Goal: Transaction & Acquisition: Book appointment/travel/reservation

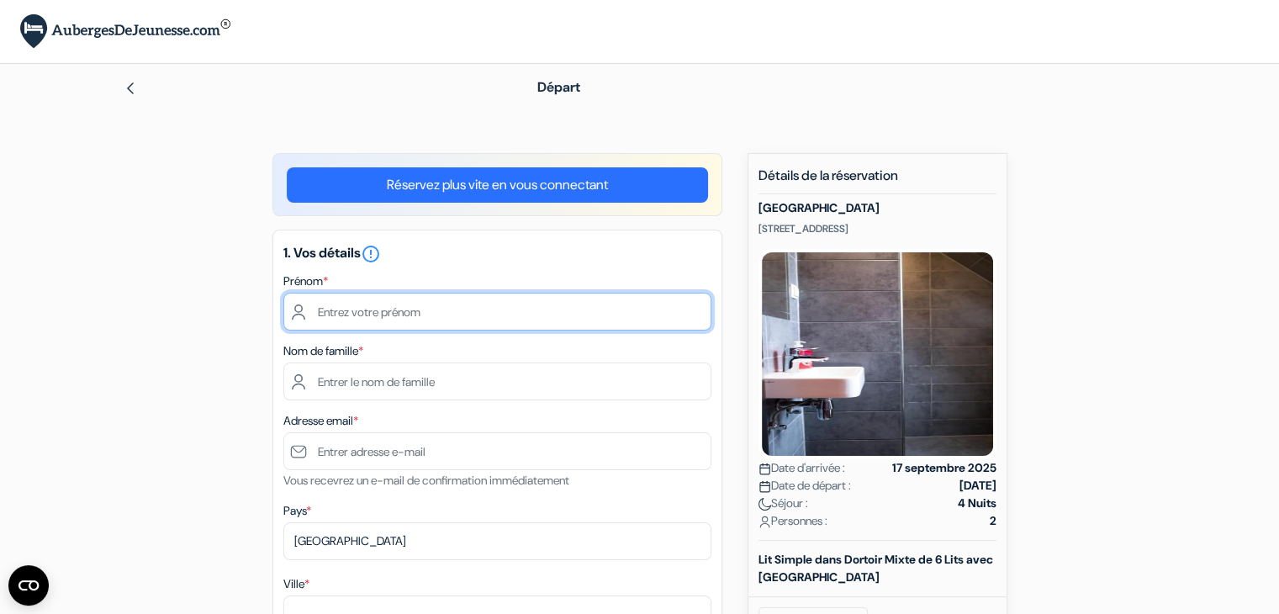
click at [544, 304] on input "text" at bounding box center [497, 312] width 428 height 38
type input "[PERSON_NAME]"
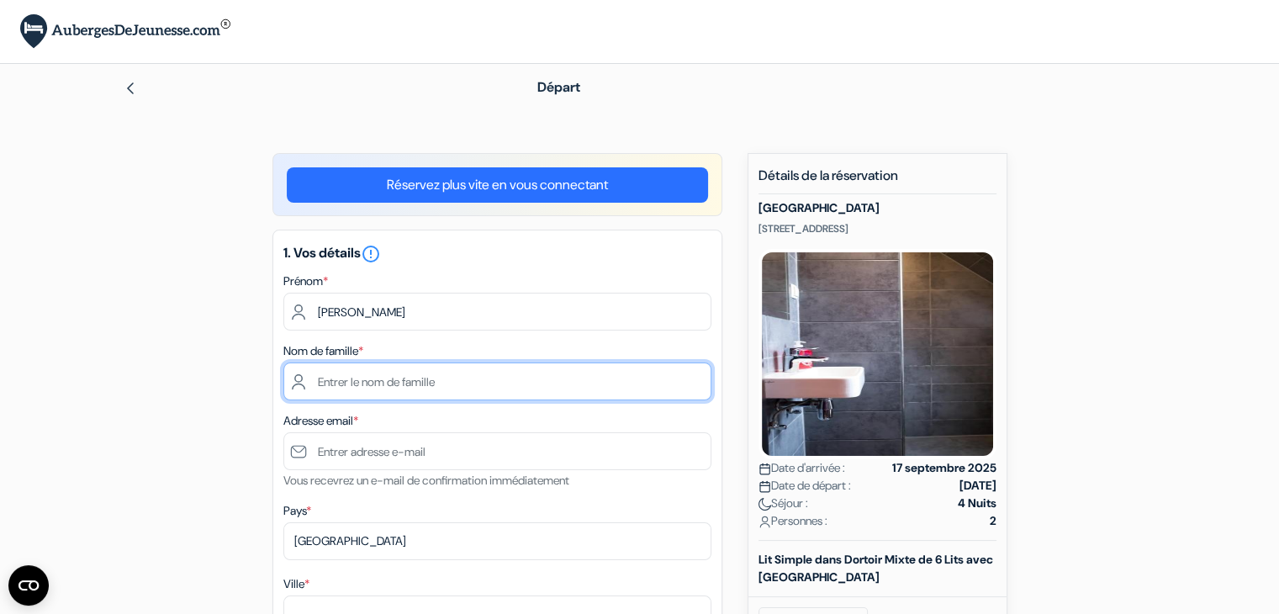
click at [406, 391] on input "text" at bounding box center [497, 381] width 428 height 38
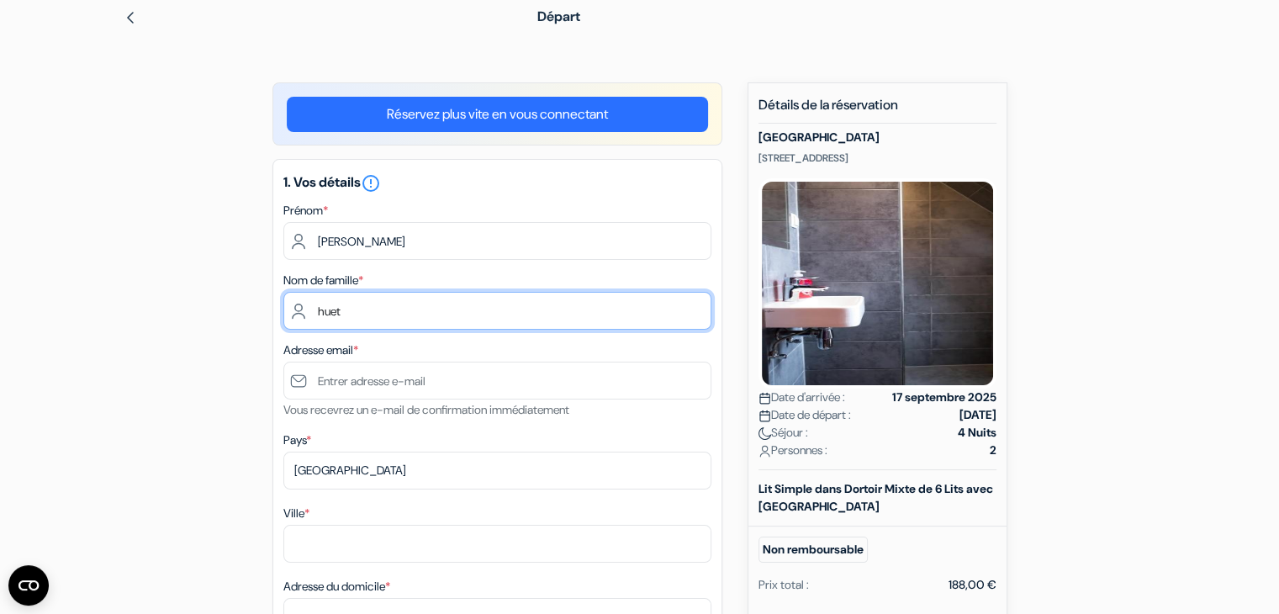
scroll to position [76, 0]
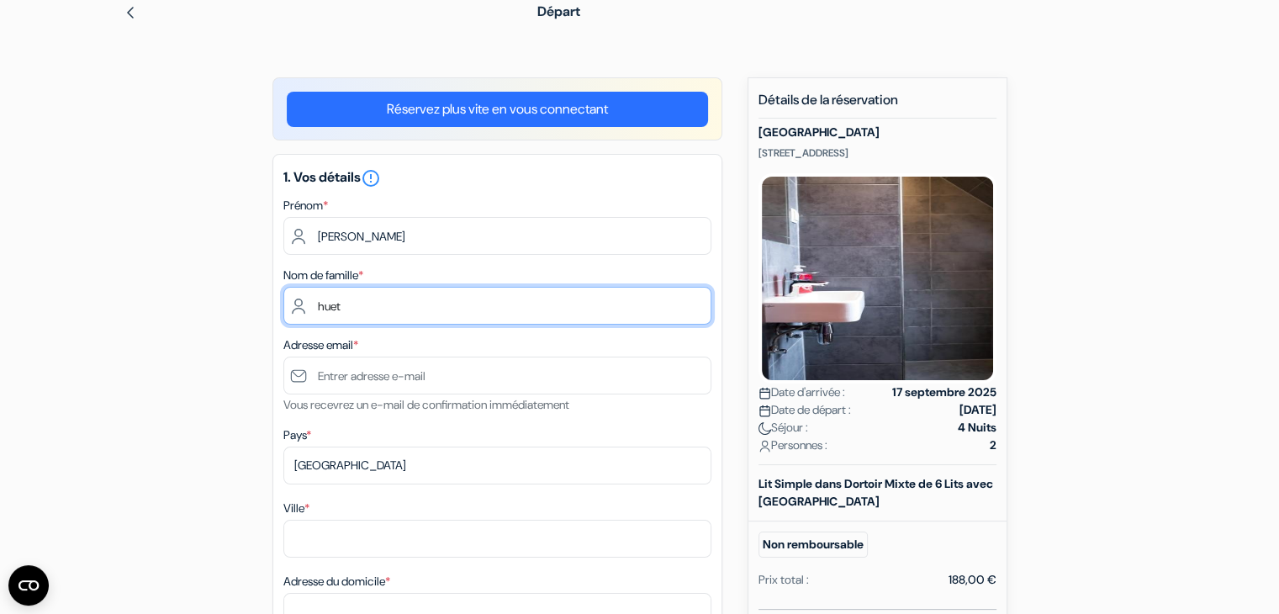
type input "huet"
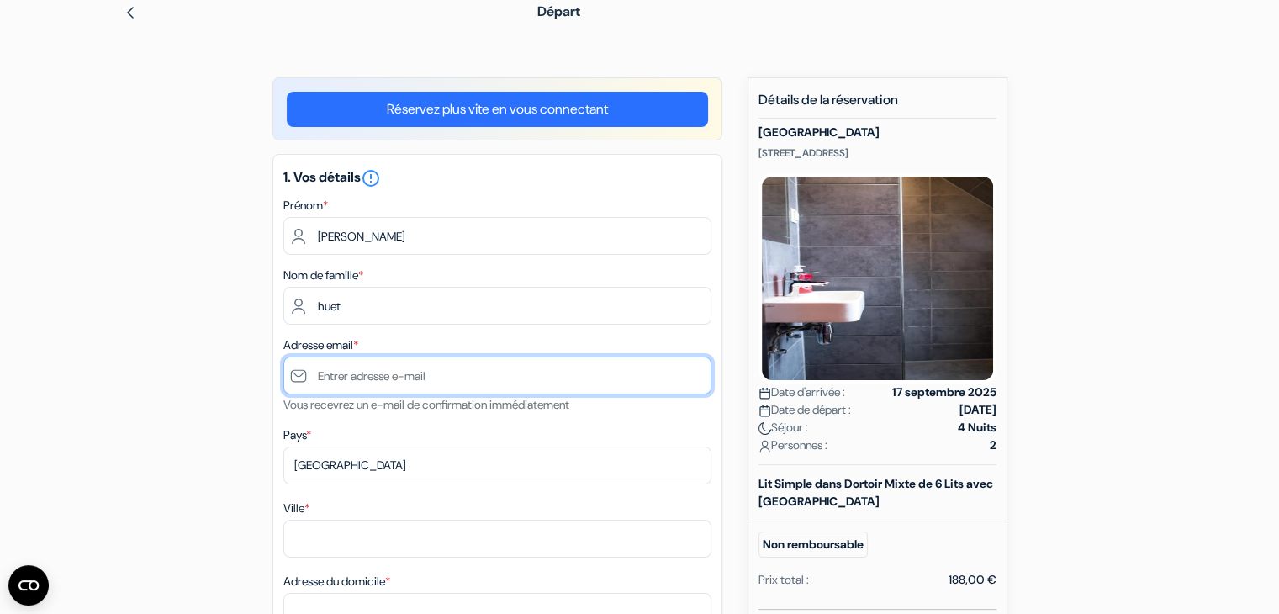
click at [390, 377] on input "text" at bounding box center [497, 375] width 428 height 38
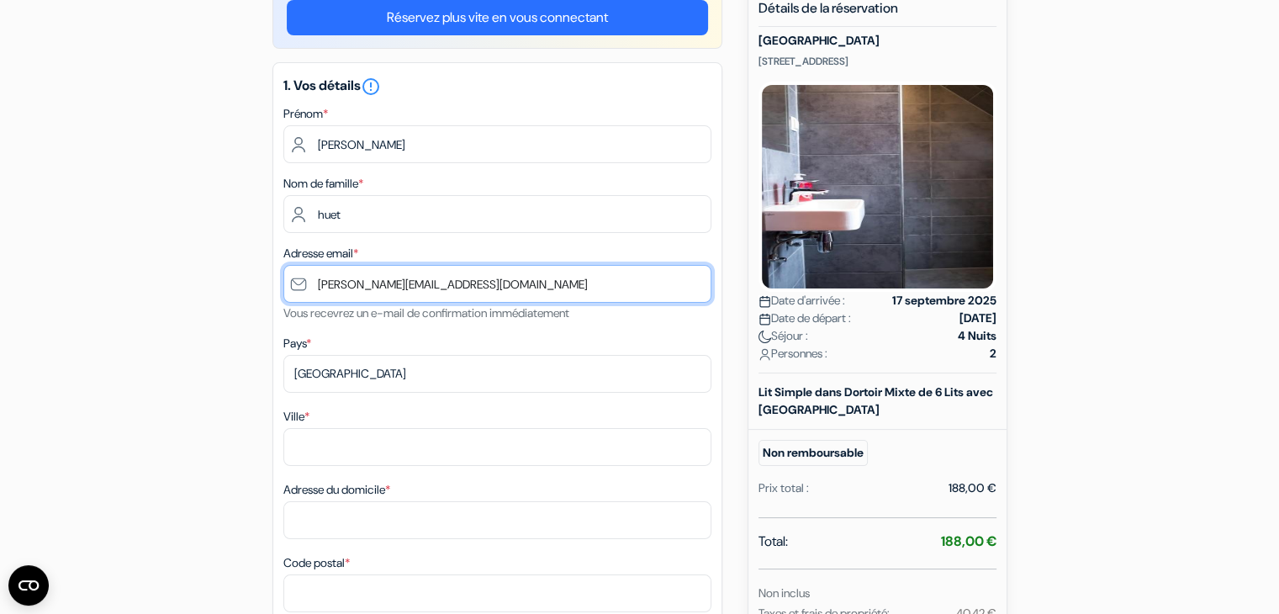
scroll to position [168, 0]
type input "[PERSON_NAME][EMAIL_ADDRESS][DOMAIN_NAME]"
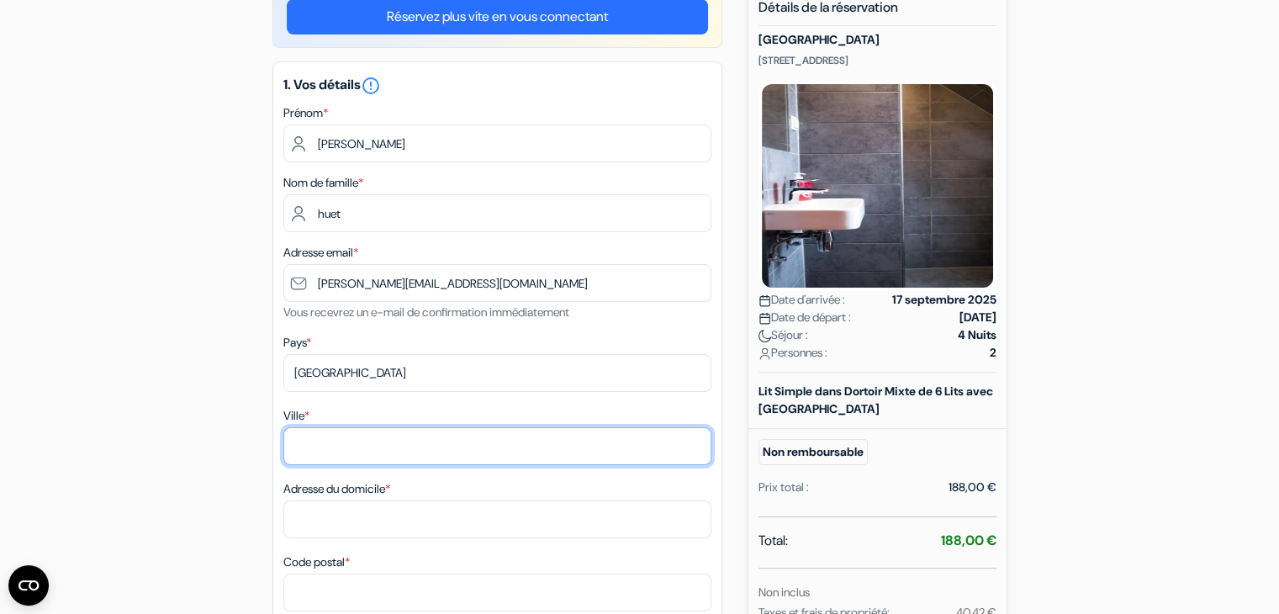
click at [314, 438] on input "Ville *" at bounding box center [497, 446] width 428 height 38
type input "J"
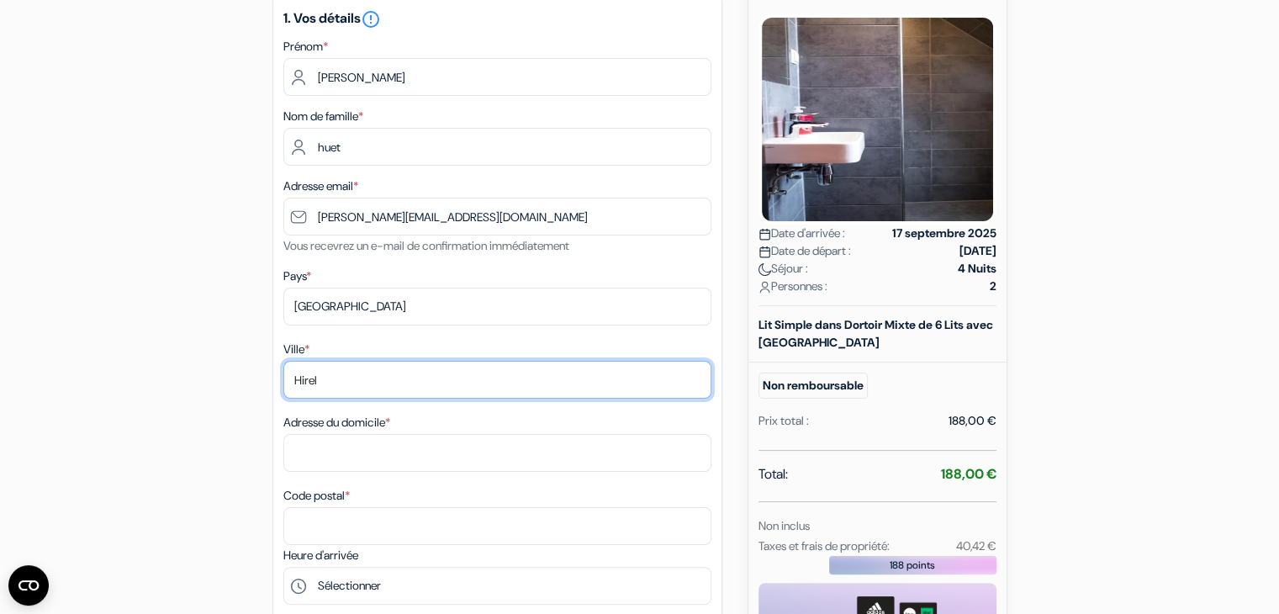
scroll to position [229, 0]
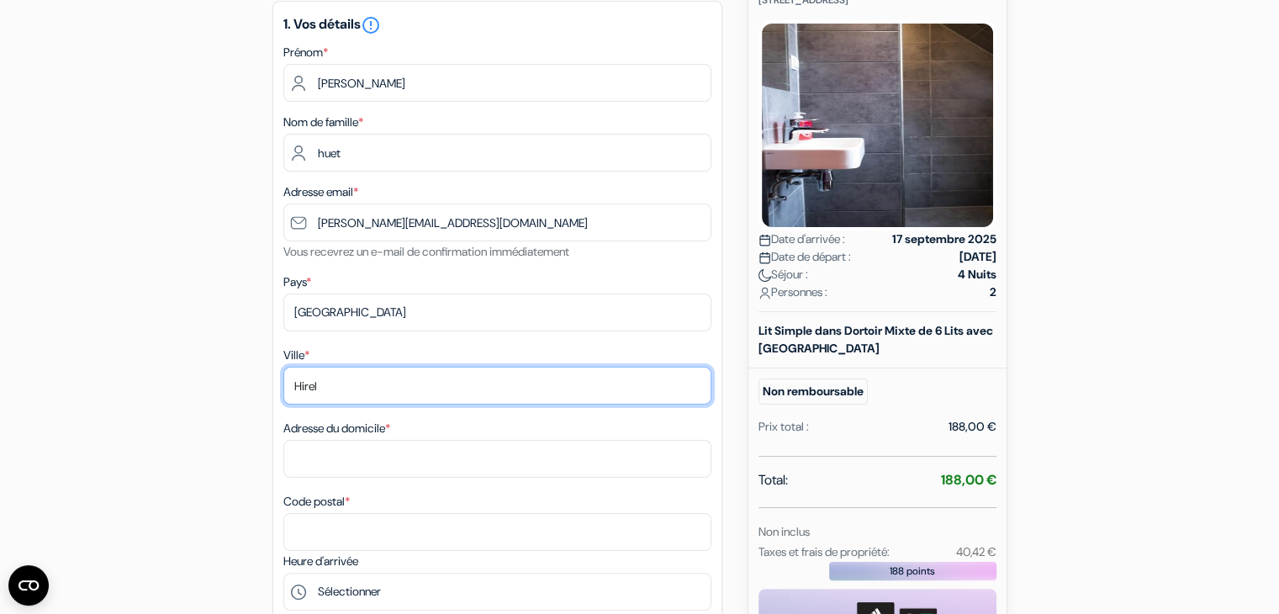
type input "Hirel"
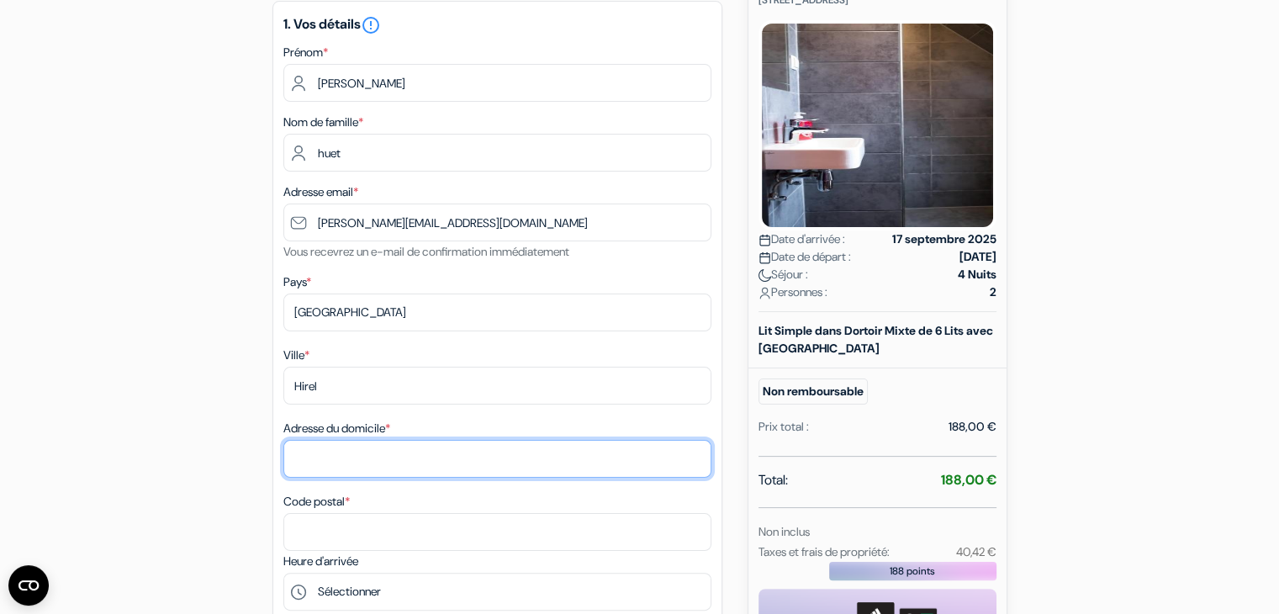
click at [358, 469] on input "Adresse du domicile *" at bounding box center [497, 459] width 428 height 38
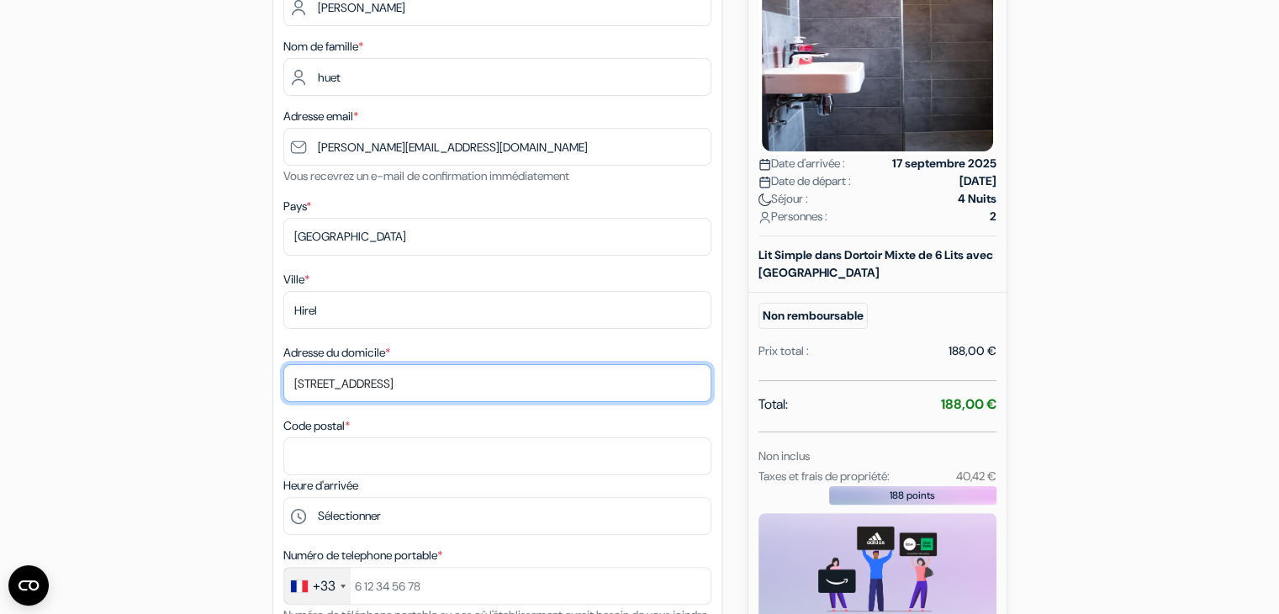
scroll to position [309, 0]
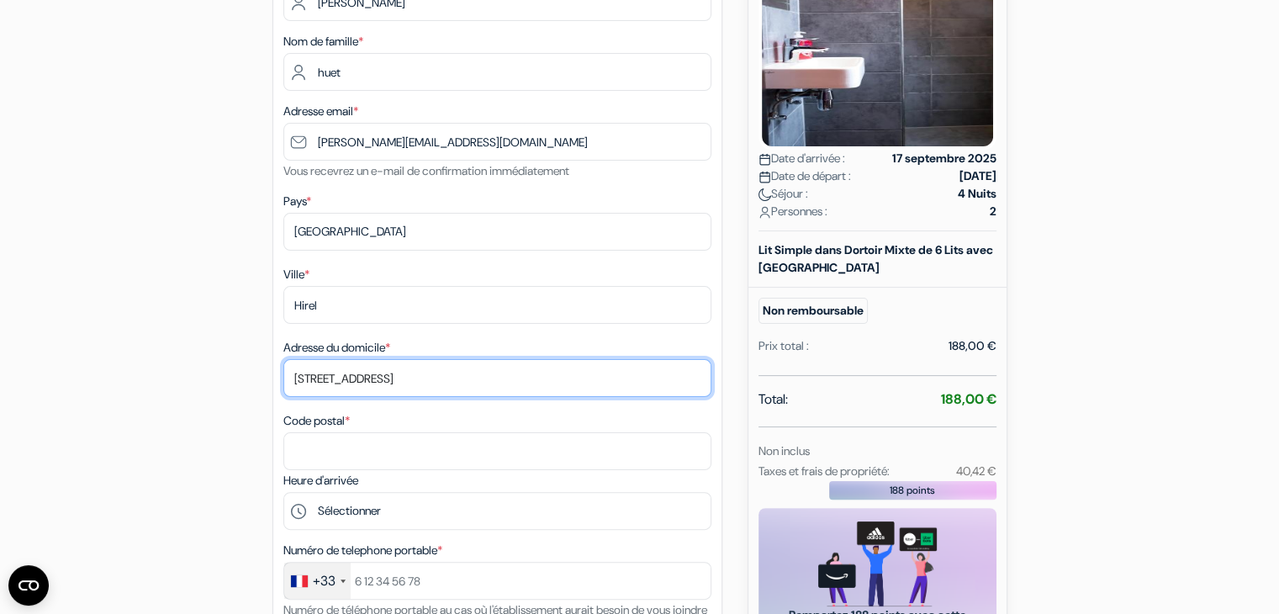
type input "[STREET_ADDRESS]"
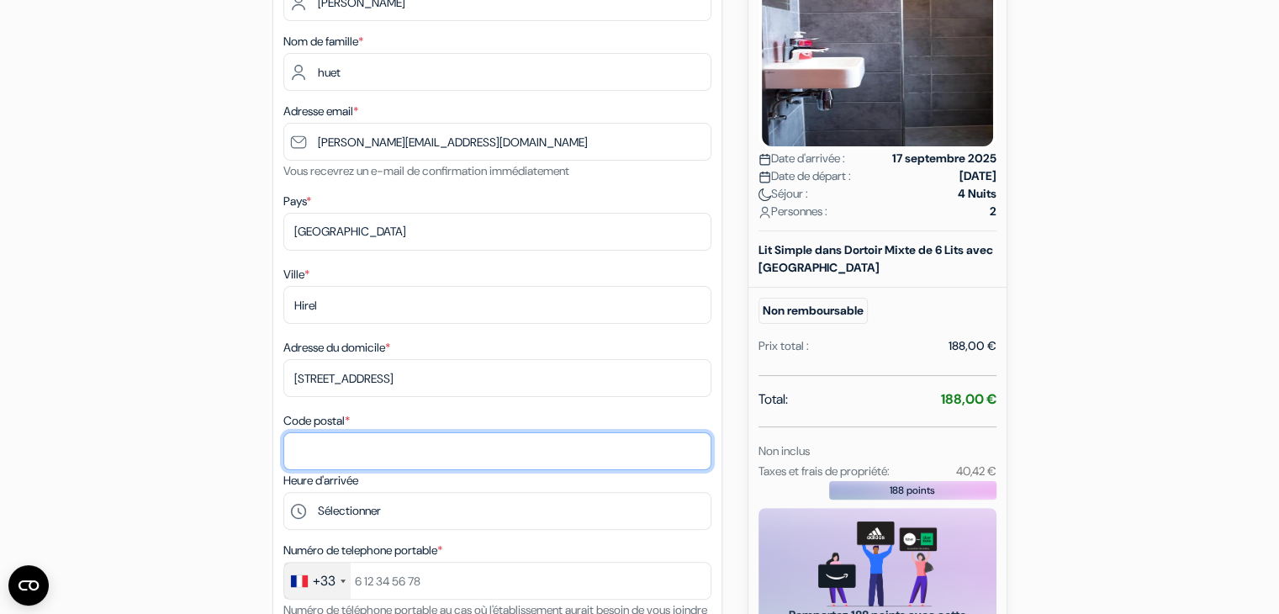
click at [388, 458] on input "Code postal *" at bounding box center [497, 451] width 428 height 38
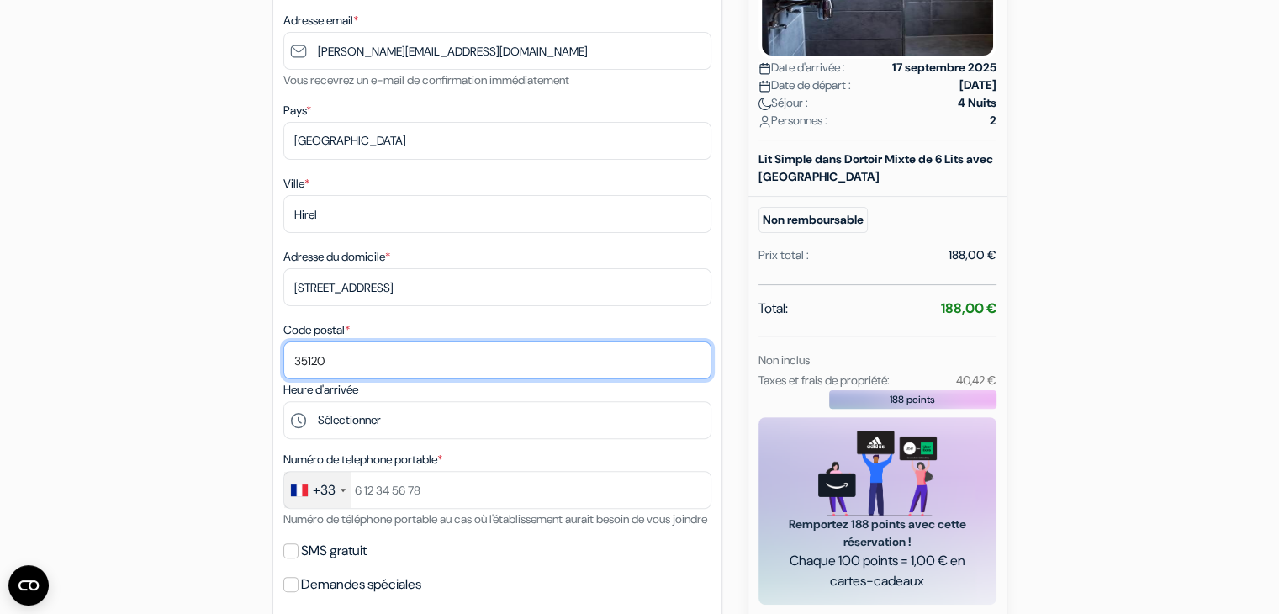
scroll to position [407, 0]
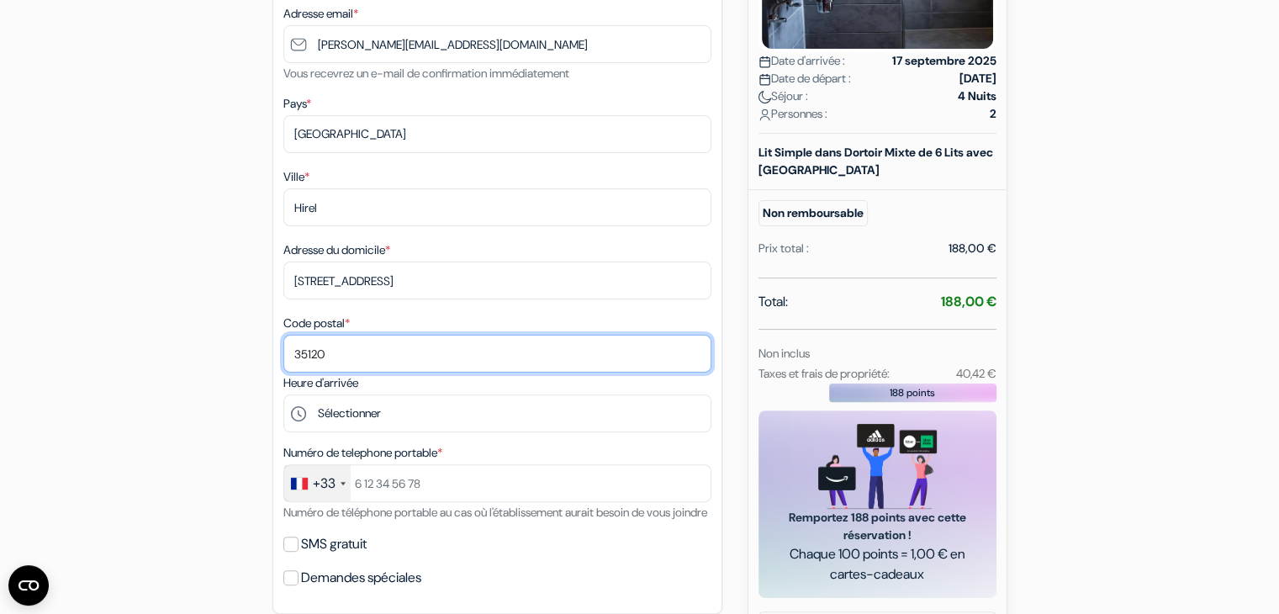
type input "35120"
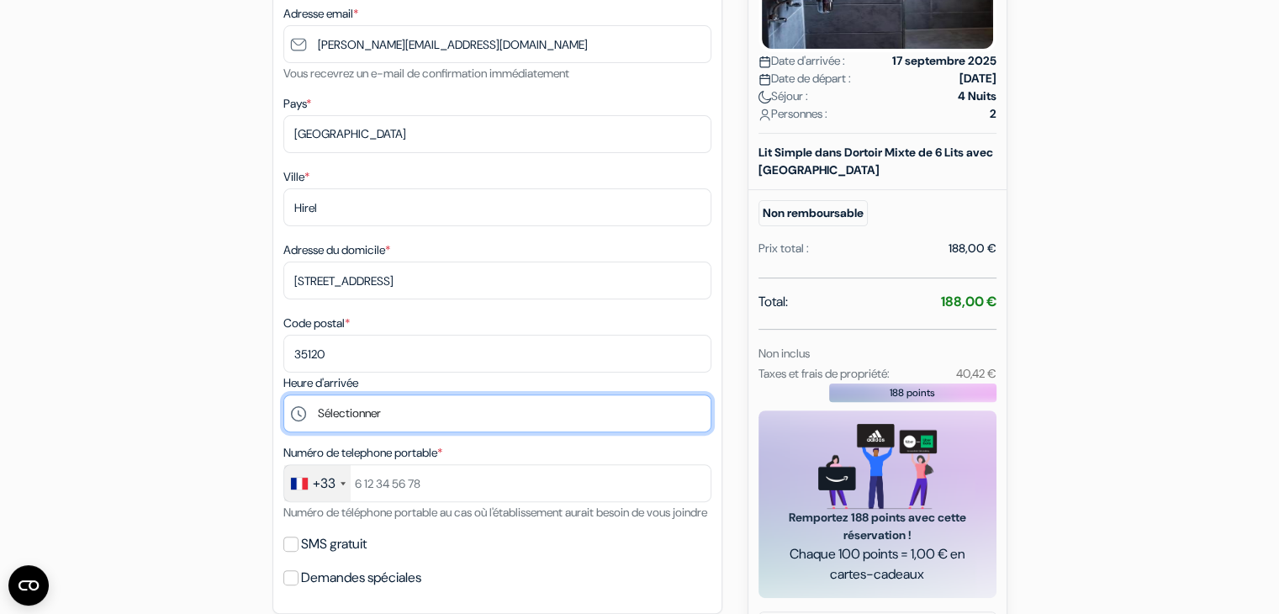
click at [417, 420] on select "Sélectionner 15:00 16:00 17:00 18:00 19:00 20:00 21:00 22:00 23:00 0:00" at bounding box center [497, 413] width 428 height 38
select select "15"
click at [283, 396] on select "Sélectionner 15:00 16:00 17:00 18:00 19:00 20:00 21:00 22:00 23:00 0:00" at bounding box center [497, 413] width 428 height 38
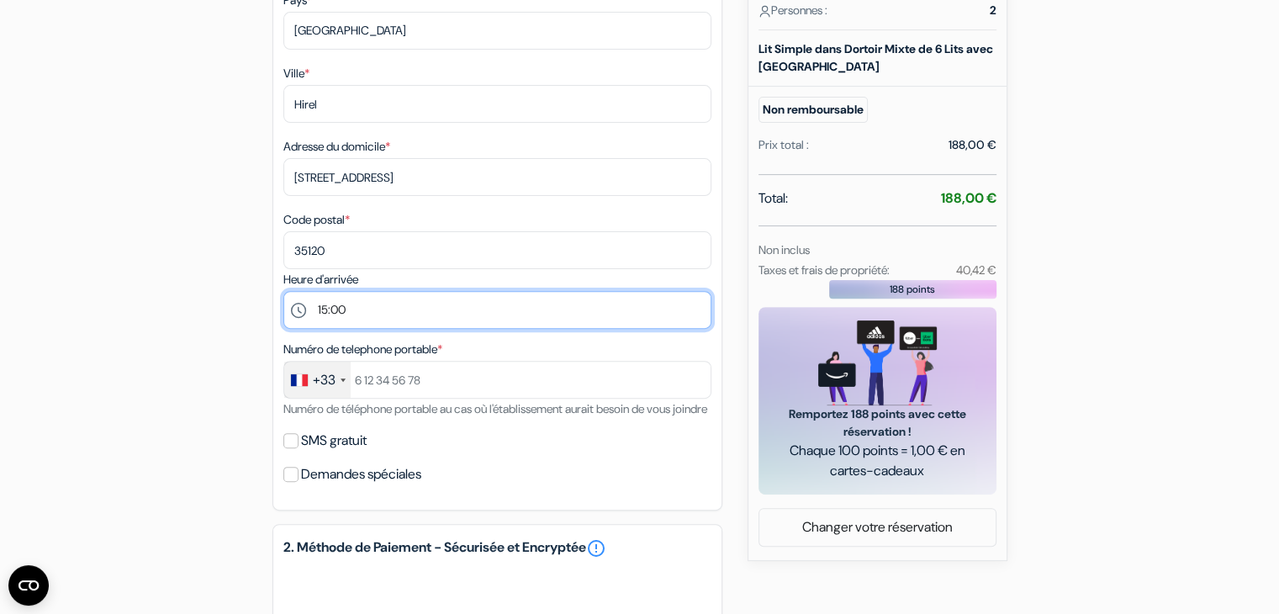
scroll to position [524, 0]
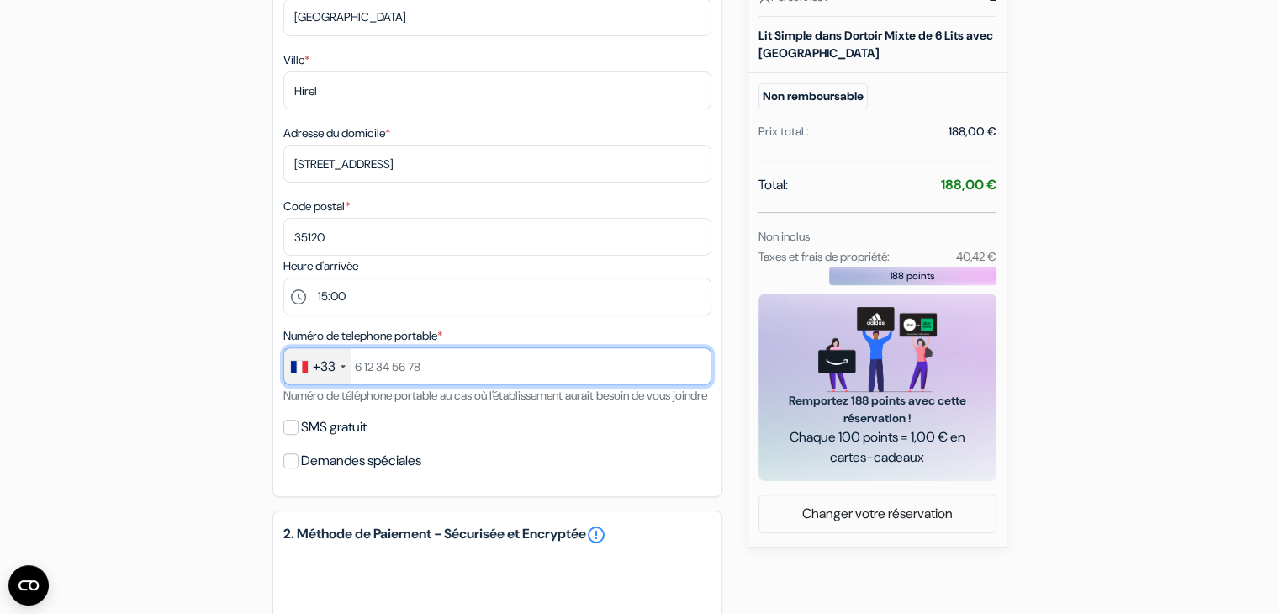
click at [387, 361] on input "text" at bounding box center [497, 366] width 428 height 38
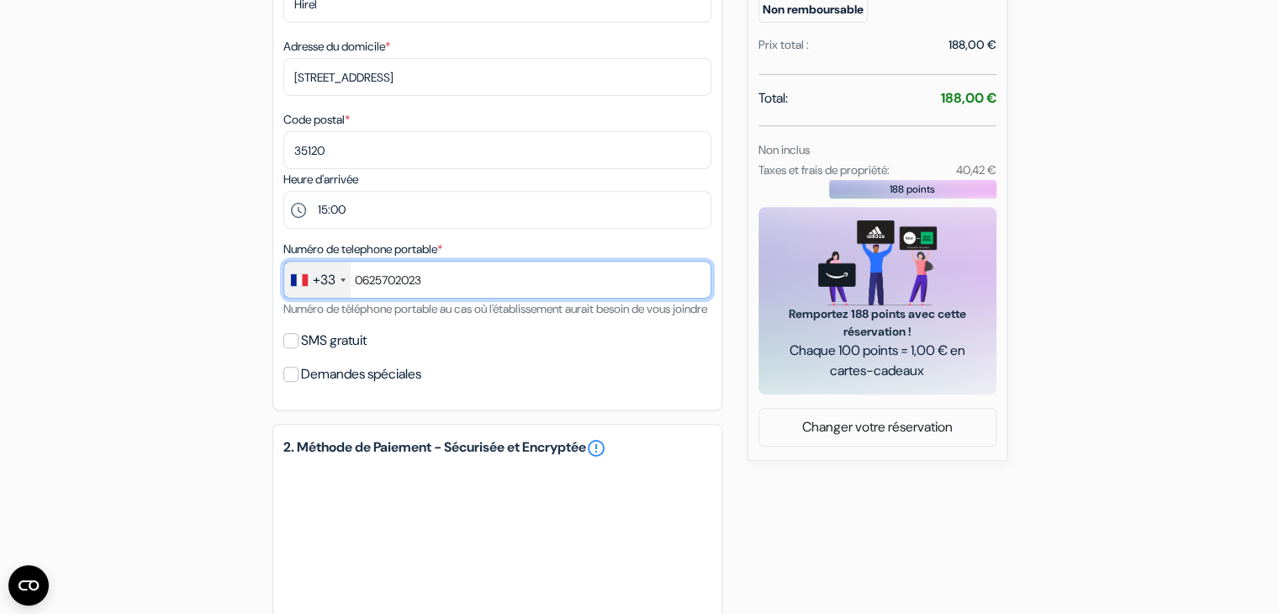
scroll to position [612, 0]
type input "0625702023"
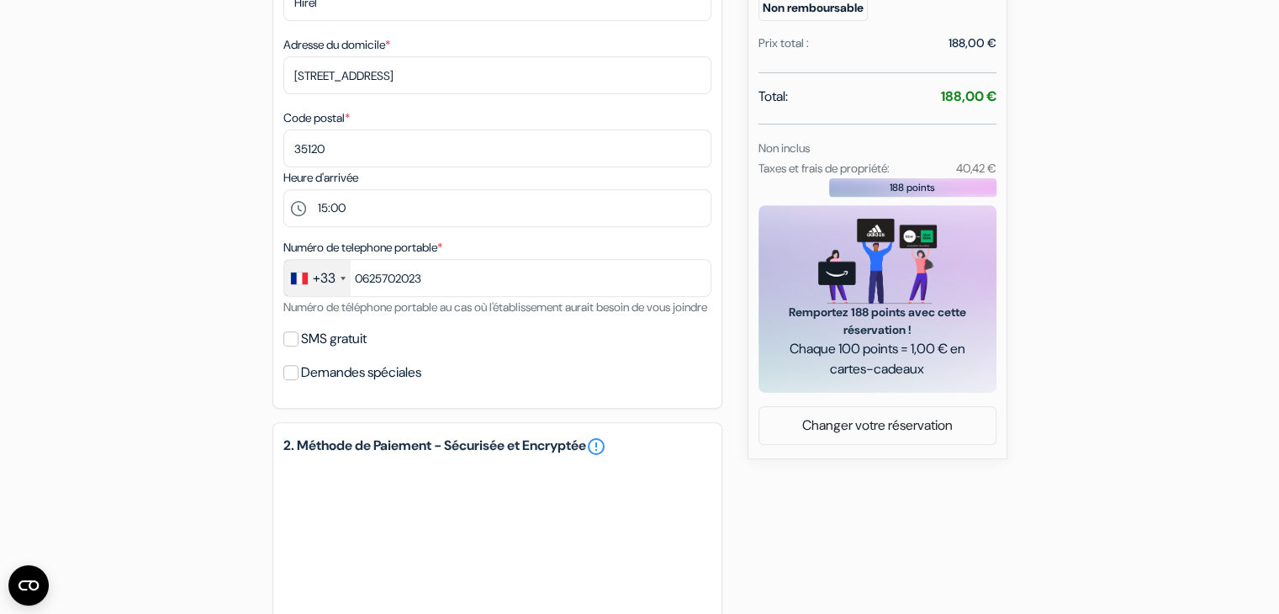
click at [346, 351] on label "SMS gratuit" at bounding box center [334, 339] width 66 height 24
click at [298, 346] on input "SMS gratuit" at bounding box center [290, 338] width 15 height 15
checkbox input "true"
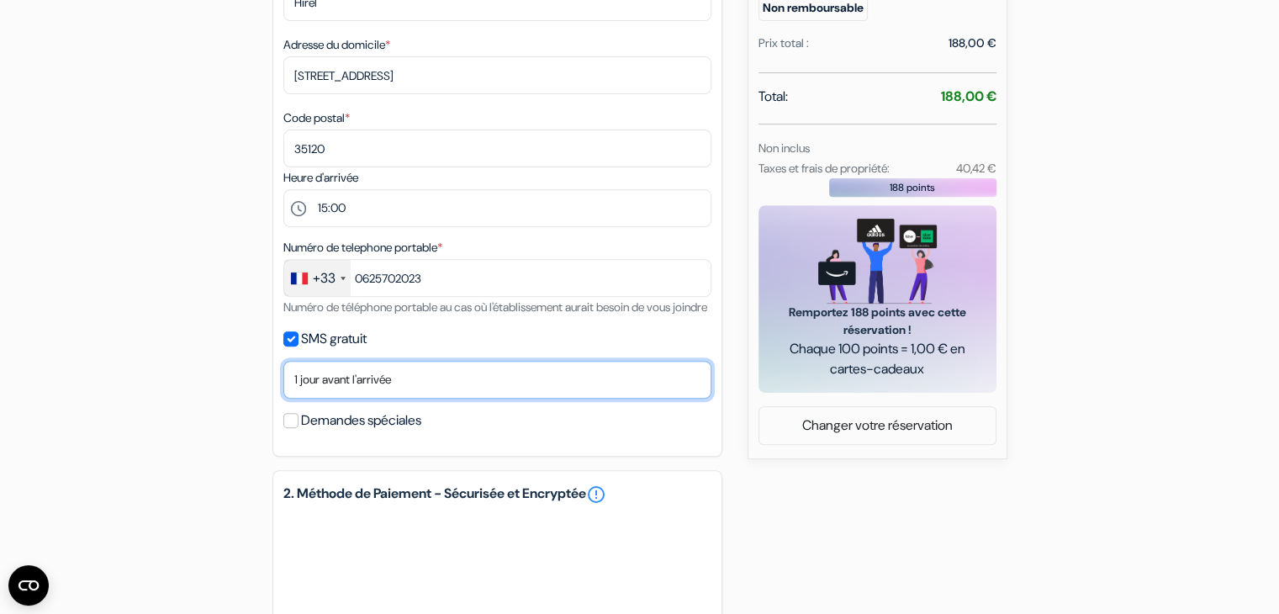
click at [451, 398] on select "Non merci Maintenant Le jour de votre arrivée 1 jour avant l'arrivée 2 jours av…" at bounding box center [497, 380] width 428 height 38
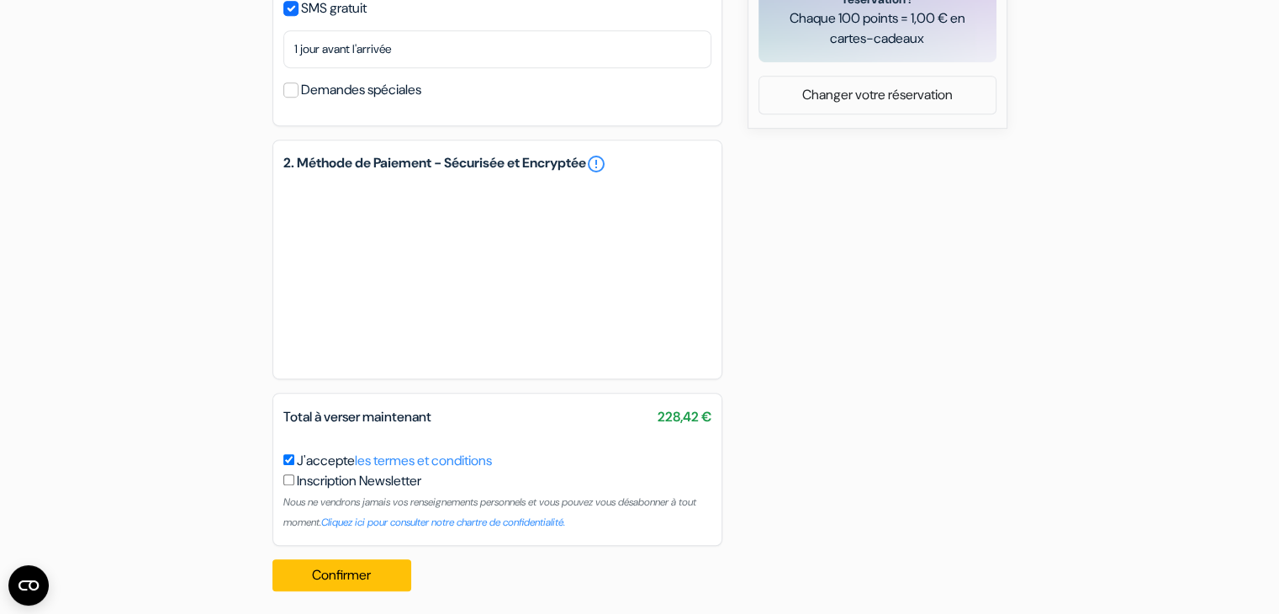
scroll to position [972, 0]
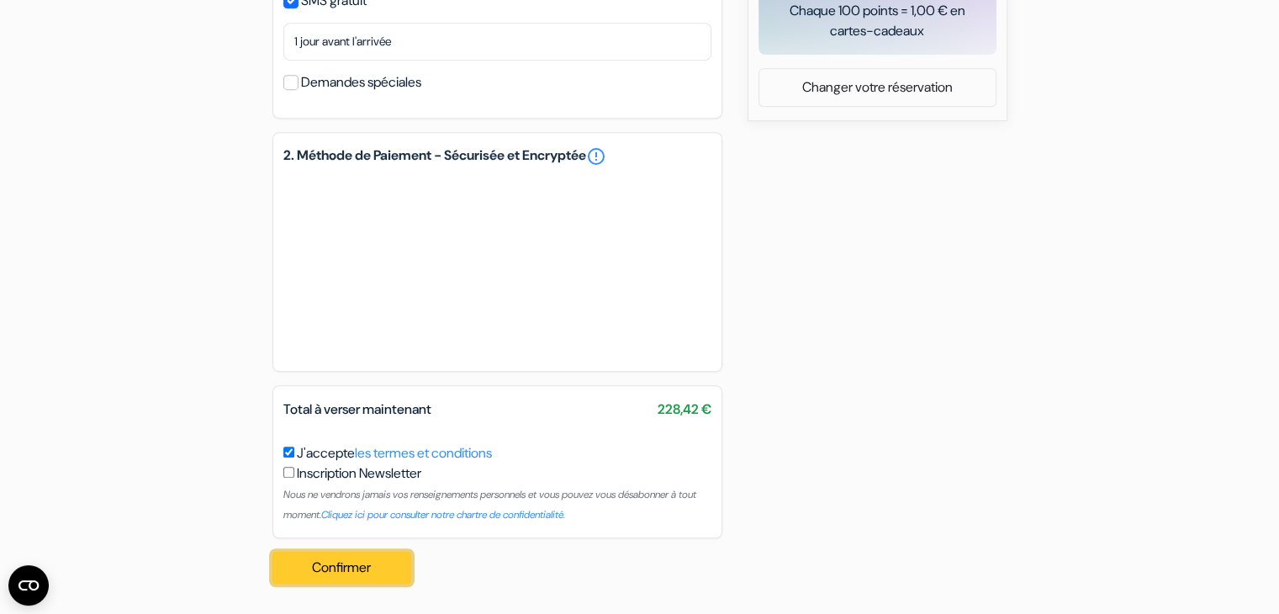
click at [361, 573] on button "Confirmer Loading..." at bounding box center [342, 567] width 140 height 32
click at [365, 572] on button "Confirmer Loading..." at bounding box center [342, 567] width 140 height 32
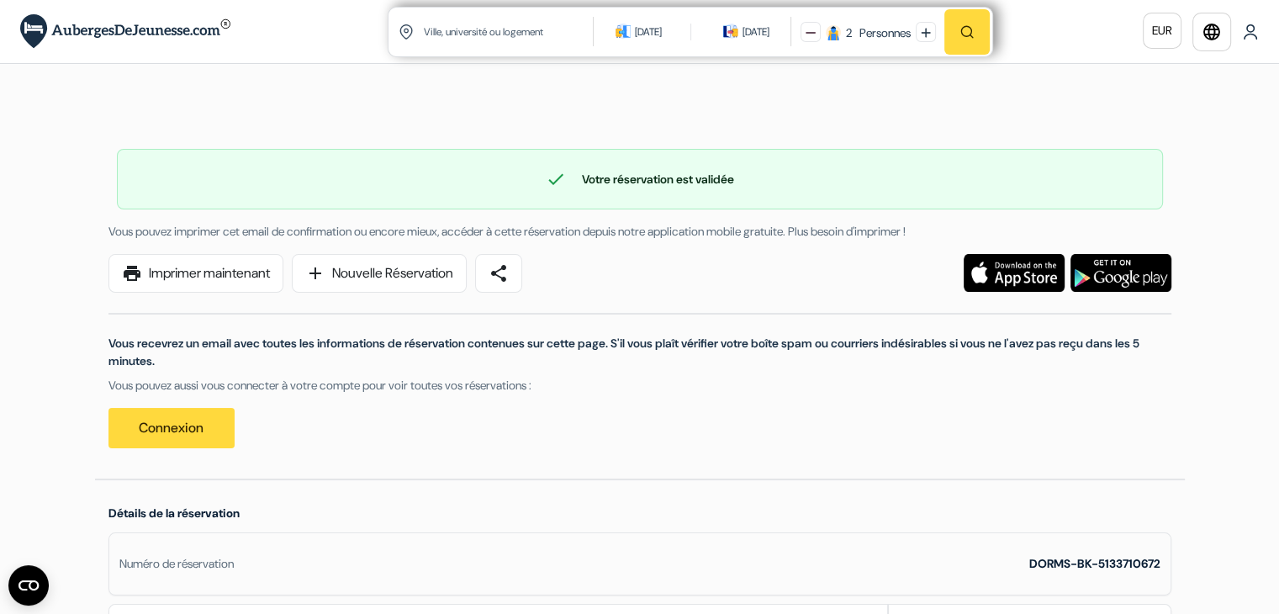
click at [520, 38] on input "text" at bounding box center [509, 31] width 174 height 41
type input "Où voulez-vous aller ?"
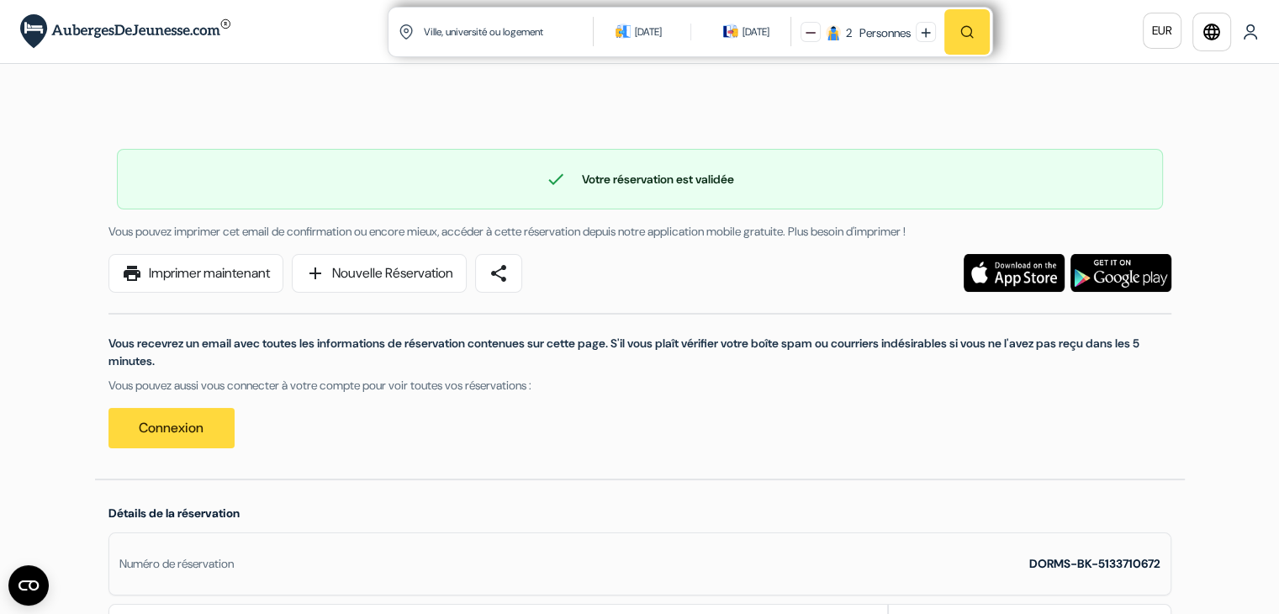
type input "Où voulez-vous aller ?"
